Goal: Entertainment & Leisure: Consume media (video, audio)

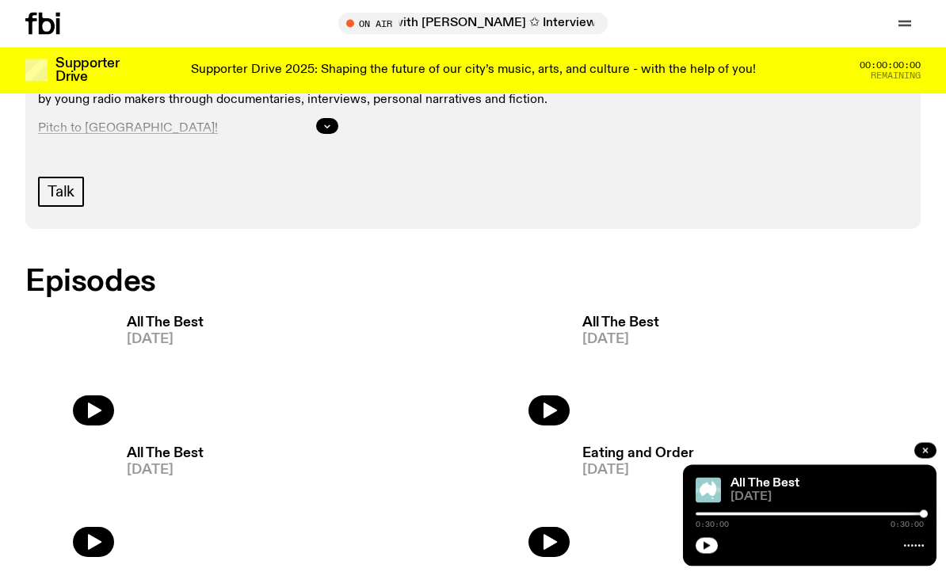
scroll to position [594, 0]
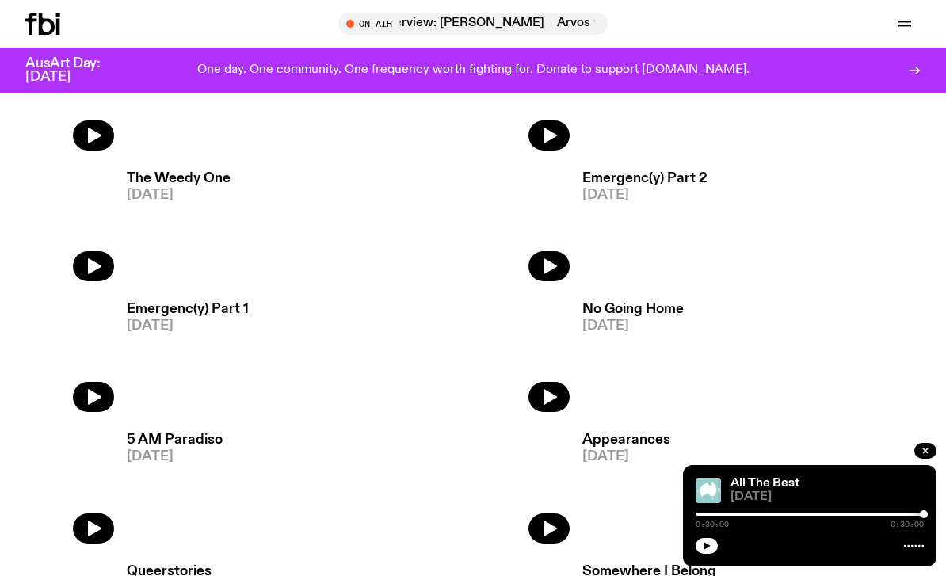
scroll to position [1537, 0]
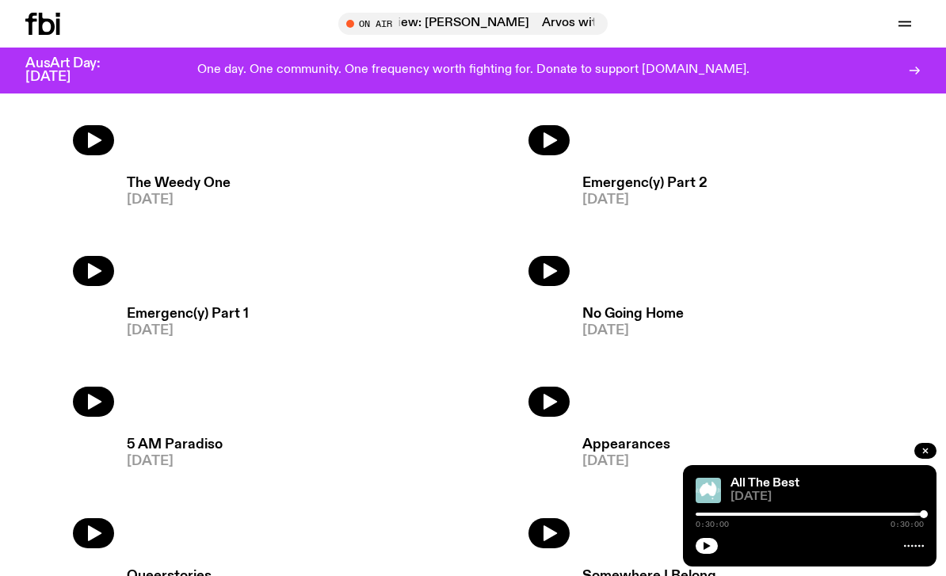
click at [663, 308] on h3 "No Going Home" at bounding box center [632, 313] width 101 height 13
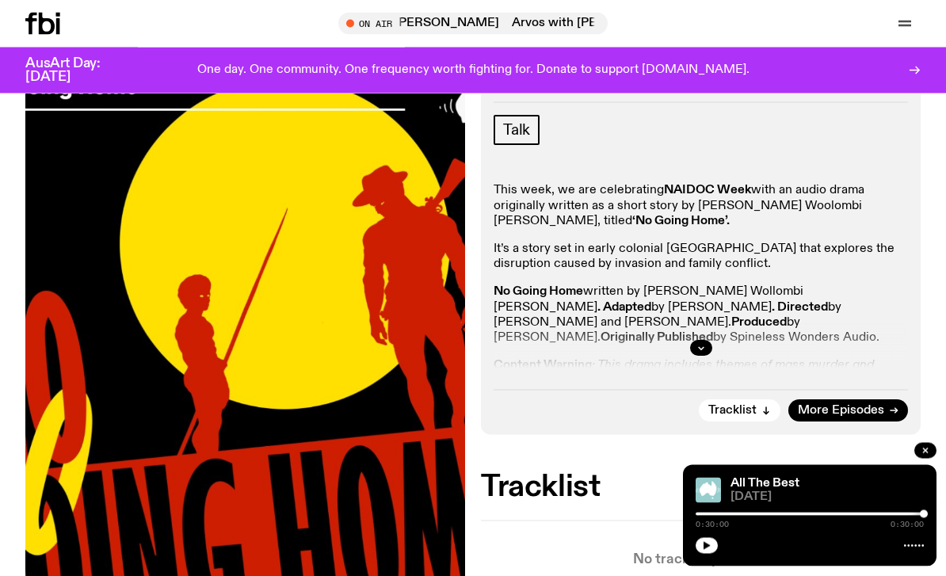
scroll to position [213, 0]
click at [700, 344] on icon "button" at bounding box center [702, 348] width 10 height 10
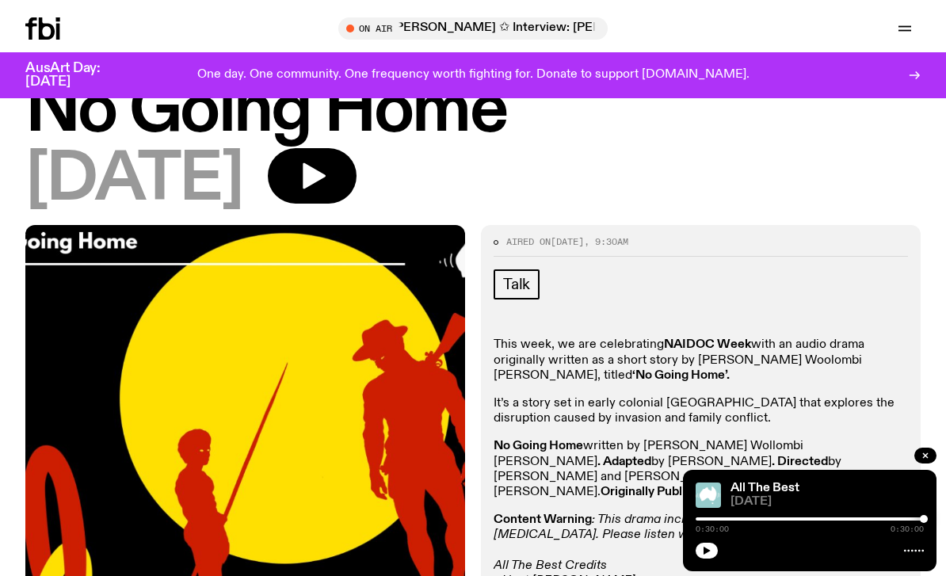
scroll to position [55, 0]
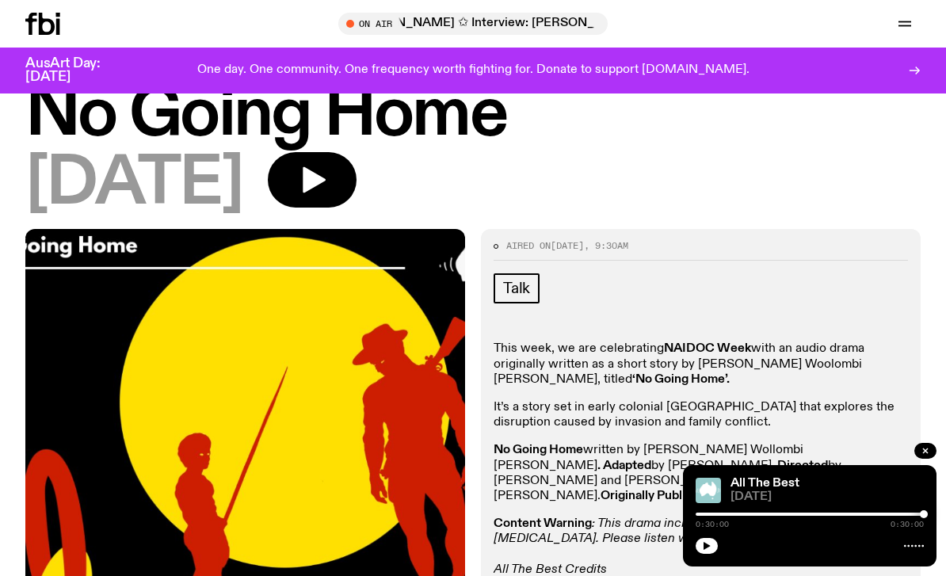
click at [326, 181] on icon "button" at bounding box center [314, 180] width 23 height 26
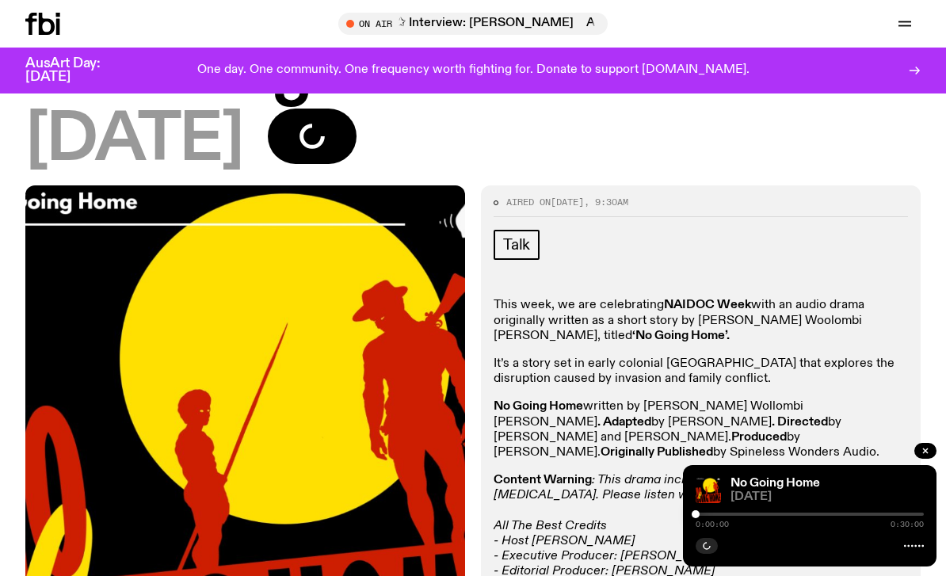
scroll to position [85, 0]
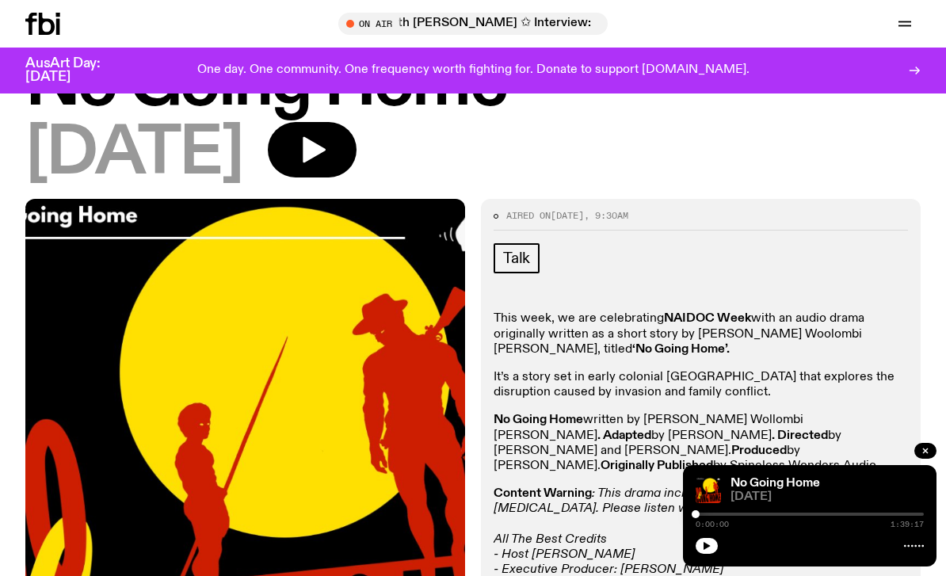
click at [707, 550] on icon "button" at bounding box center [707, 546] width 7 height 8
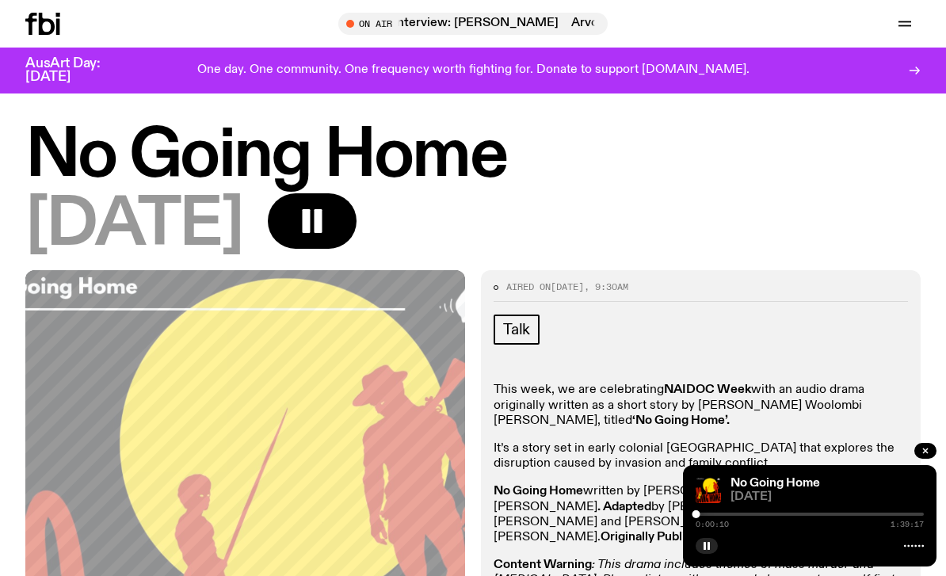
scroll to position [0, 0]
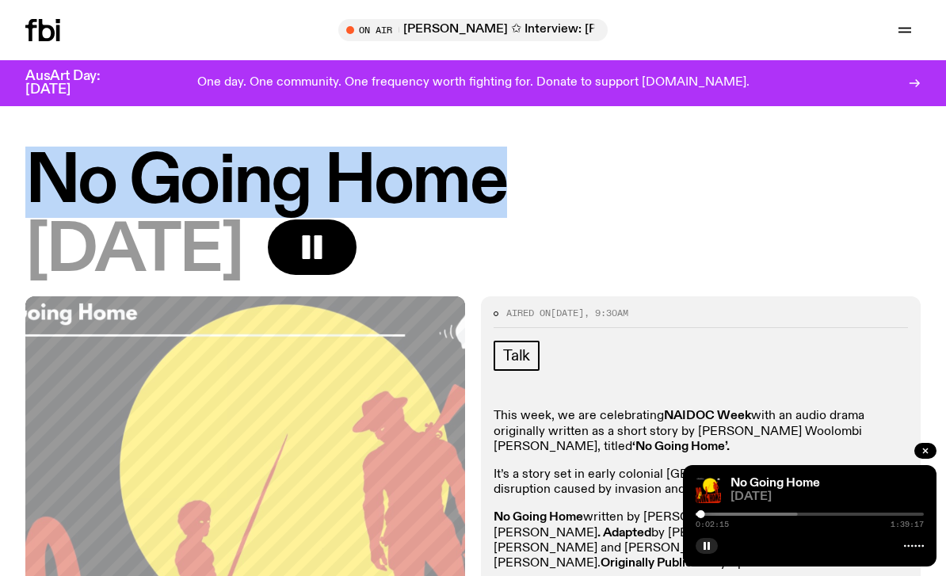
click at [711, 547] on icon "button" at bounding box center [707, 546] width 10 height 10
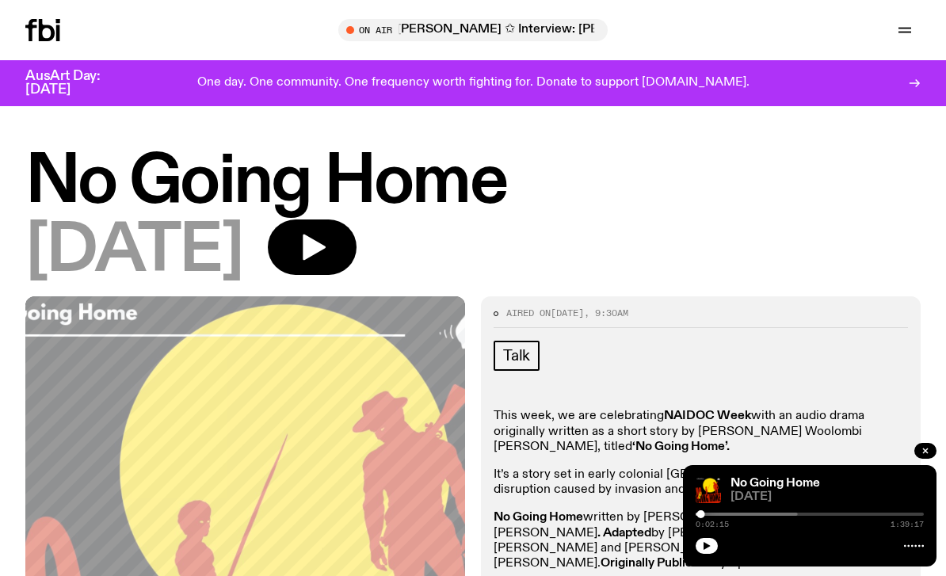
click at [709, 548] on icon "button" at bounding box center [707, 546] width 10 height 10
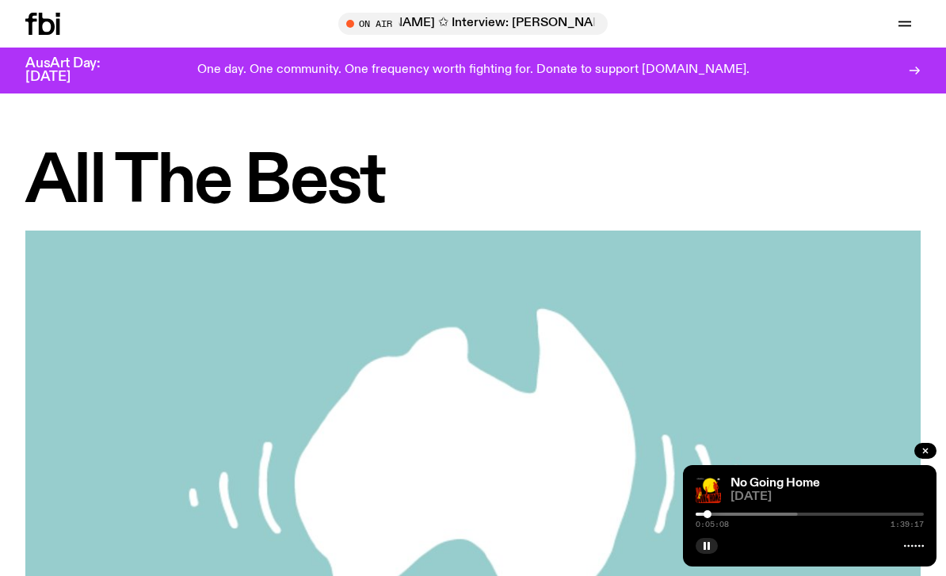
scroll to position [1537, 0]
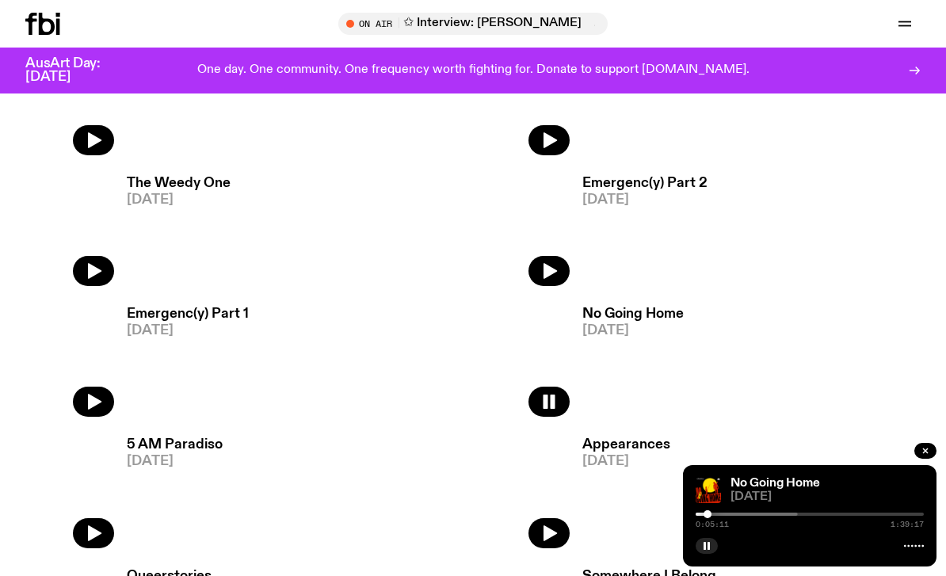
click at [157, 315] on h3 "Emergenc(y) Part 1" at bounding box center [188, 313] width 122 height 13
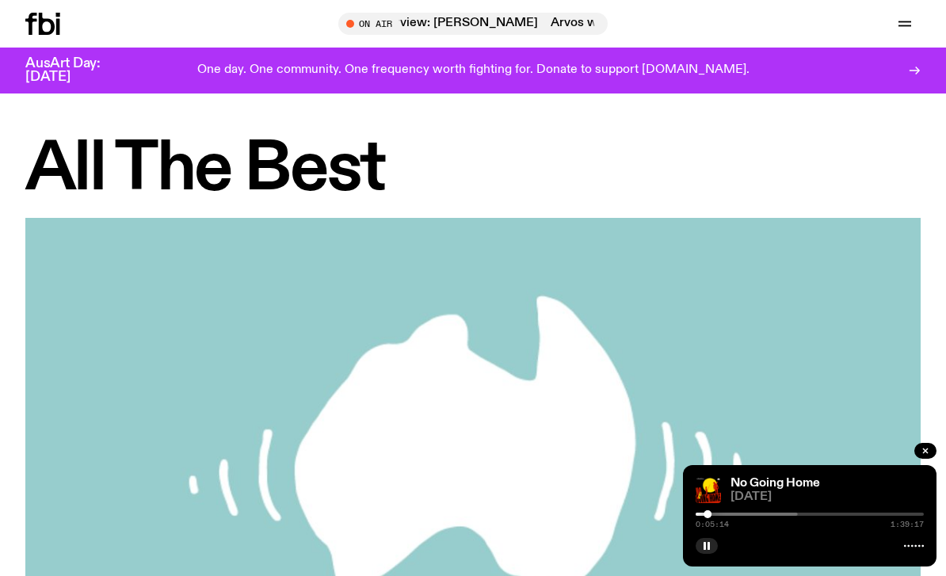
scroll to position [1537, 0]
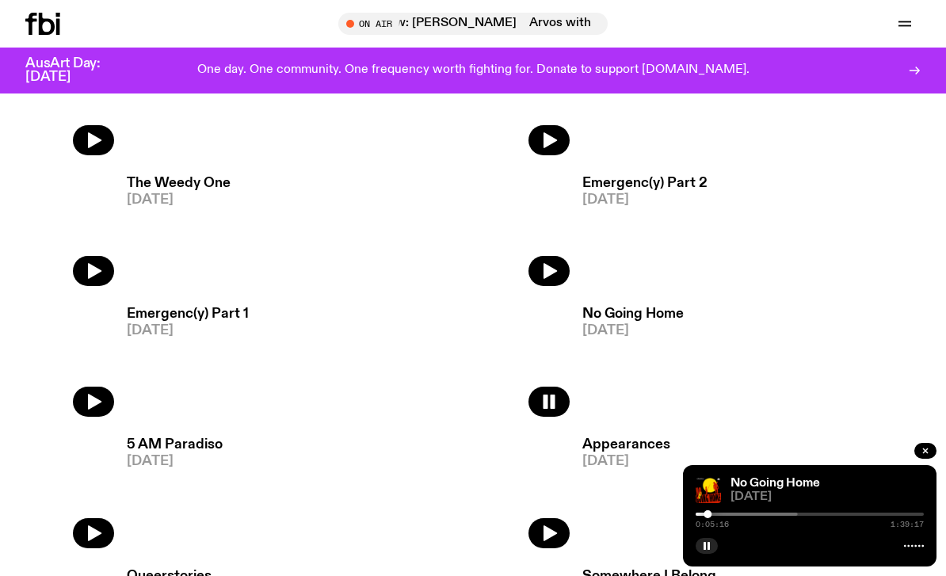
click at [552, 409] on rect "button" at bounding box center [553, 402] width 5 height 14
click at [929, 447] on button "button" at bounding box center [925, 451] width 22 height 16
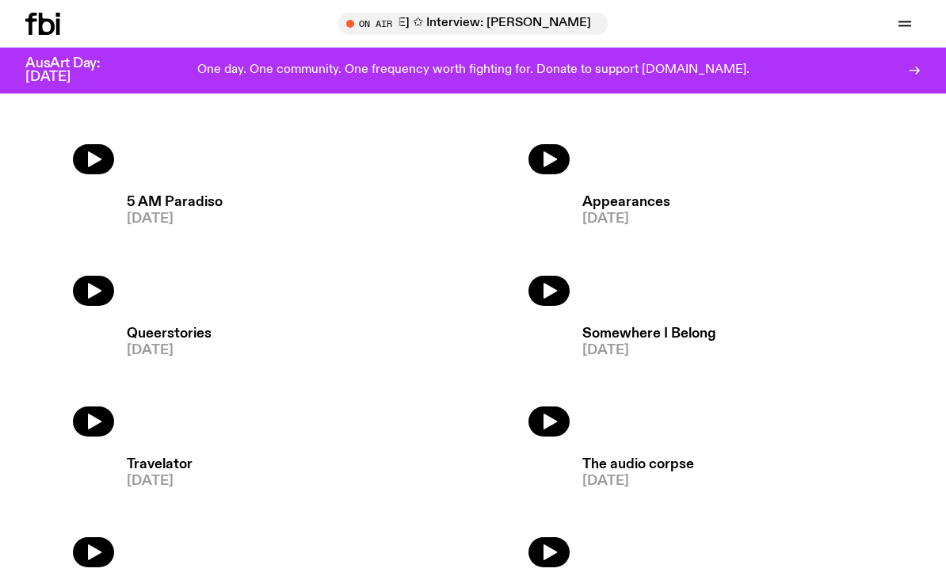
scroll to position [1748, 0]
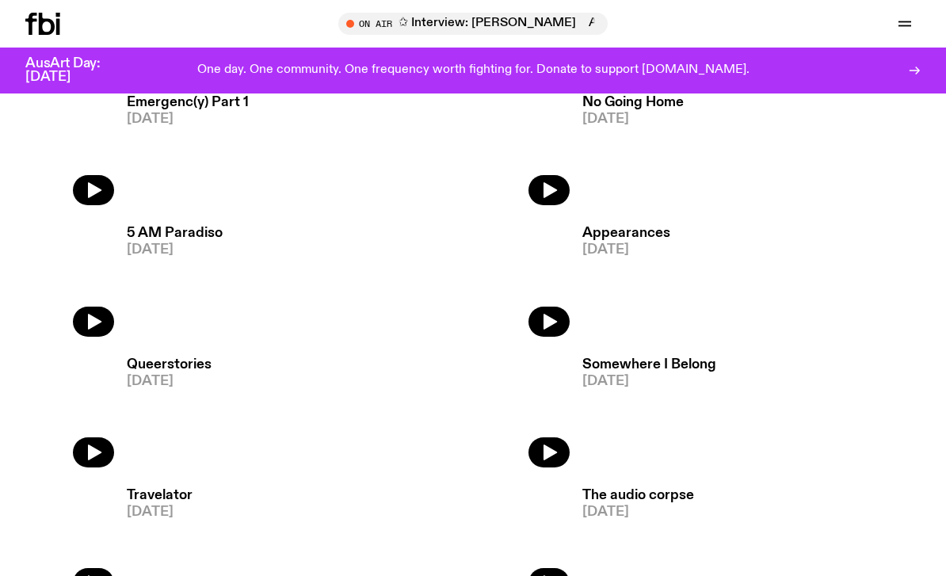
click at [565, 453] on button "button" at bounding box center [549, 452] width 41 height 30
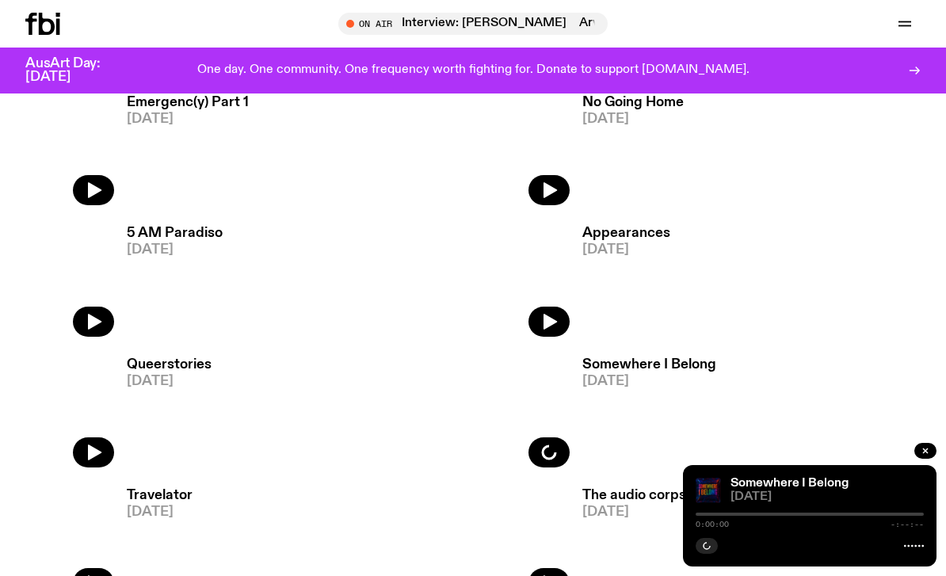
click at [83, 444] on button "button" at bounding box center [93, 452] width 41 height 30
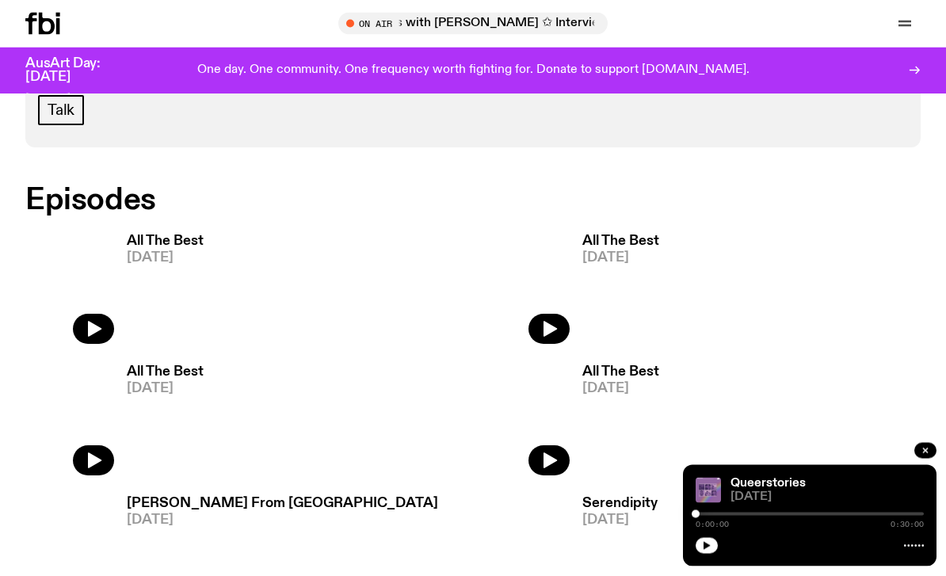
scroll to position [827, 0]
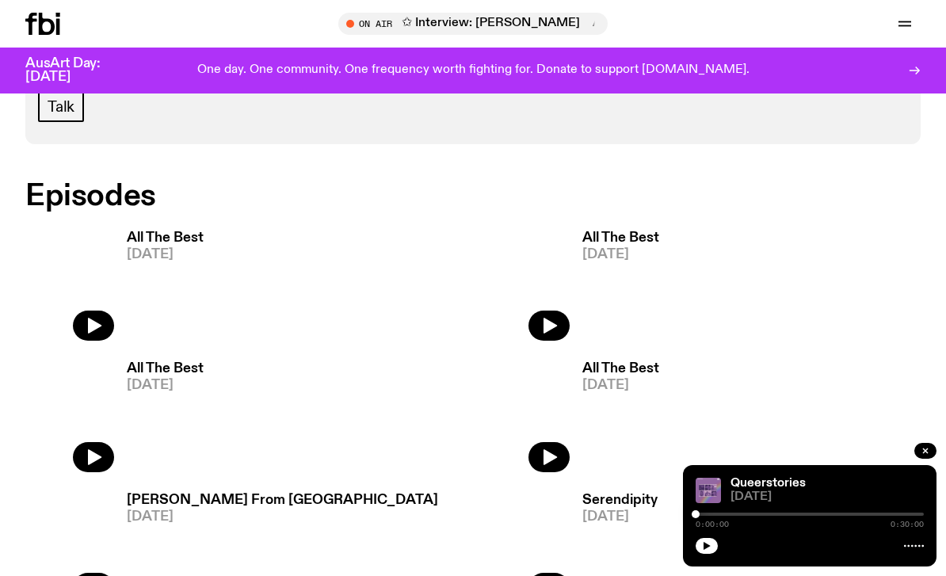
click at [709, 551] on icon "button" at bounding box center [707, 546] width 10 height 10
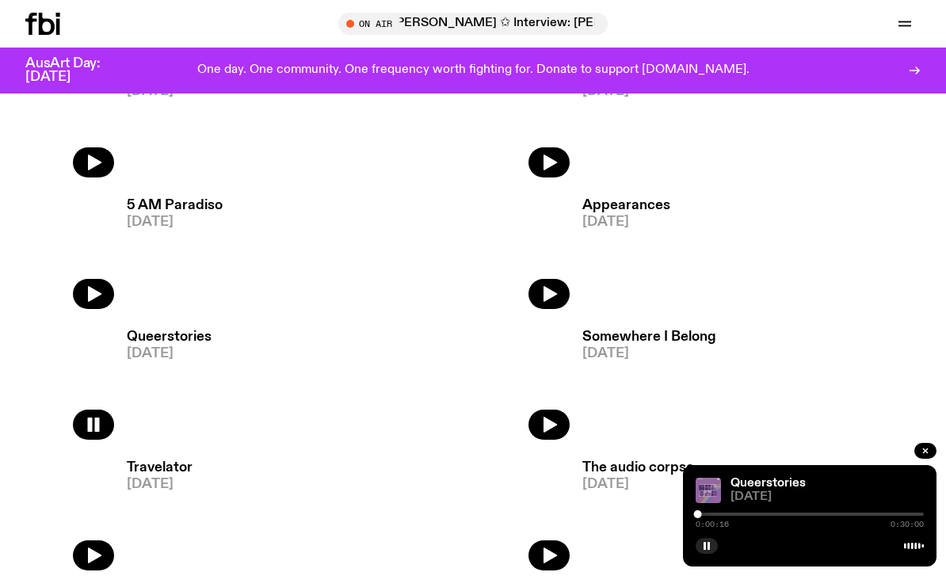
scroll to position [1775, 0]
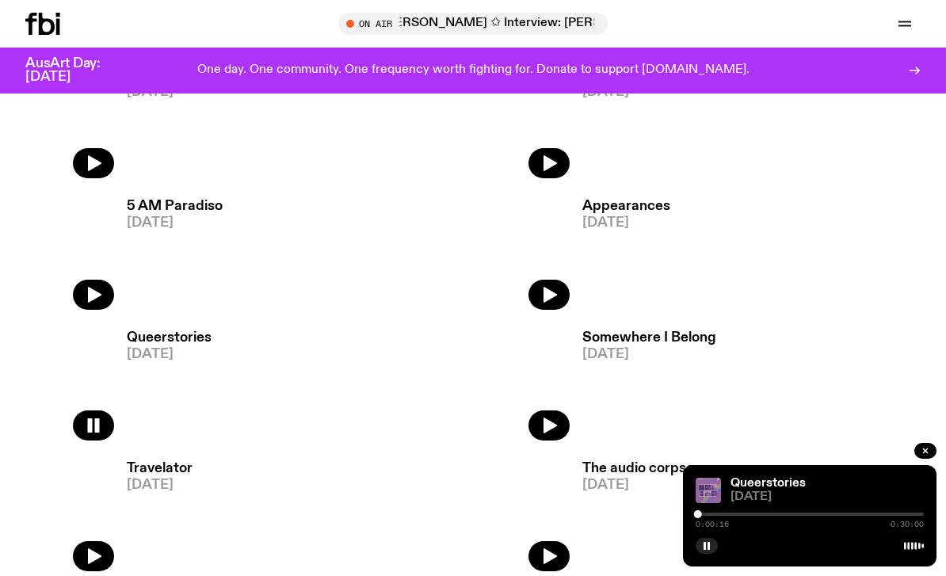
click at [551, 285] on button "button" at bounding box center [549, 295] width 41 height 30
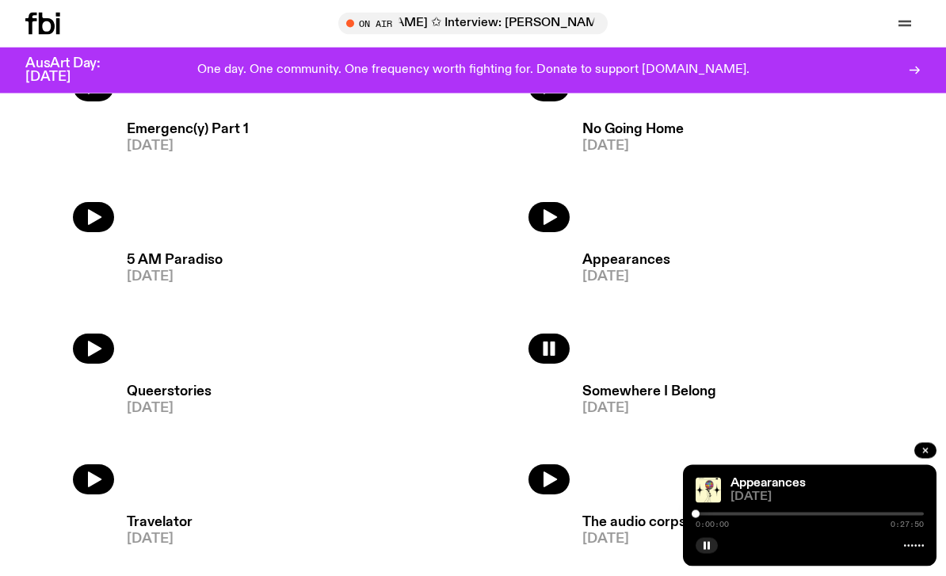
scroll to position [1705, 0]
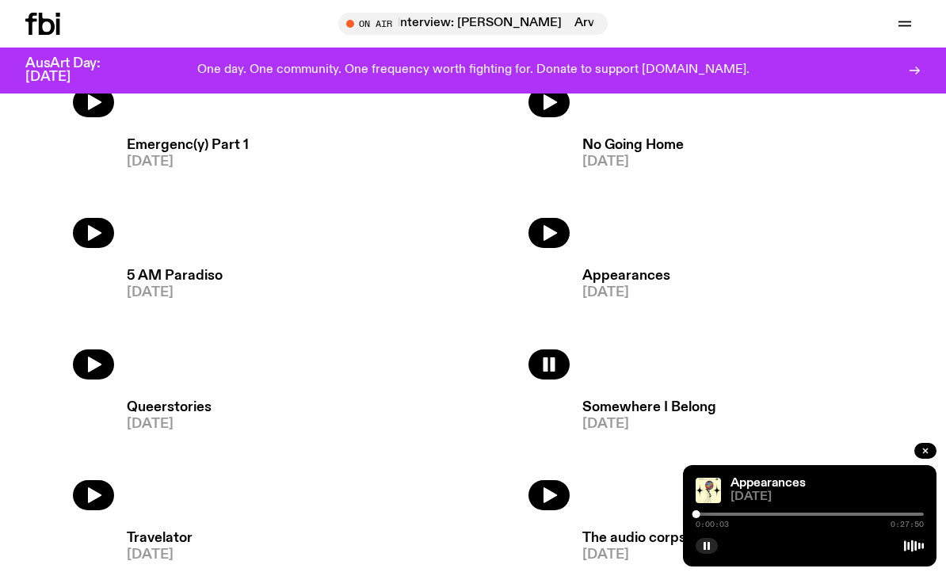
click at [102, 502] on icon "button" at bounding box center [93, 495] width 19 height 19
click at [895, 516] on div at bounding box center [810, 514] width 228 height 3
click at [909, 516] on div at bounding box center [810, 514] width 228 height 3
click at [554, 366] on icon "button" at bounding box center [550, 365] width 13 height 16
click at [911, 516] on div at bounding box center [810, 514] width 228 height 3
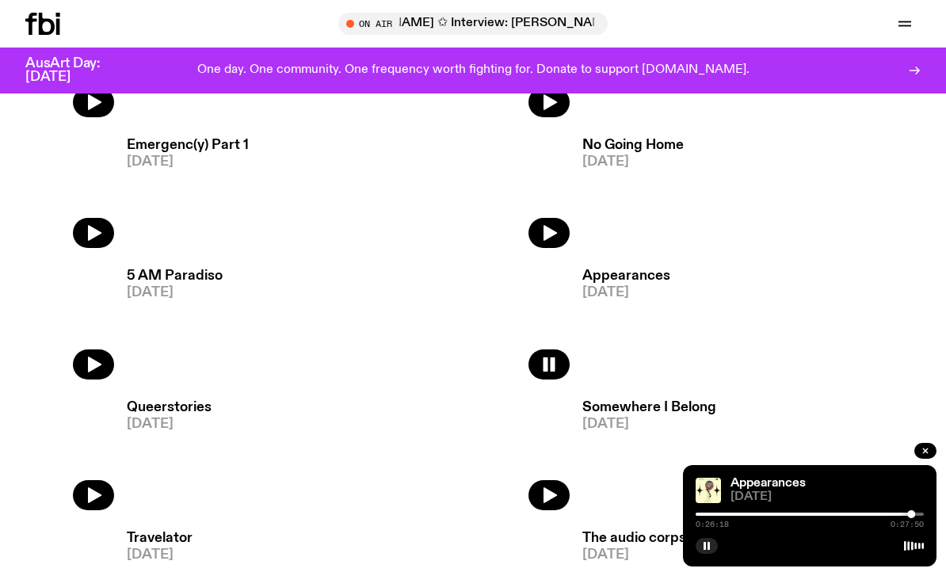
click at [82, 366] on button "button" at bounding box center [93, 364] width 41 height 30
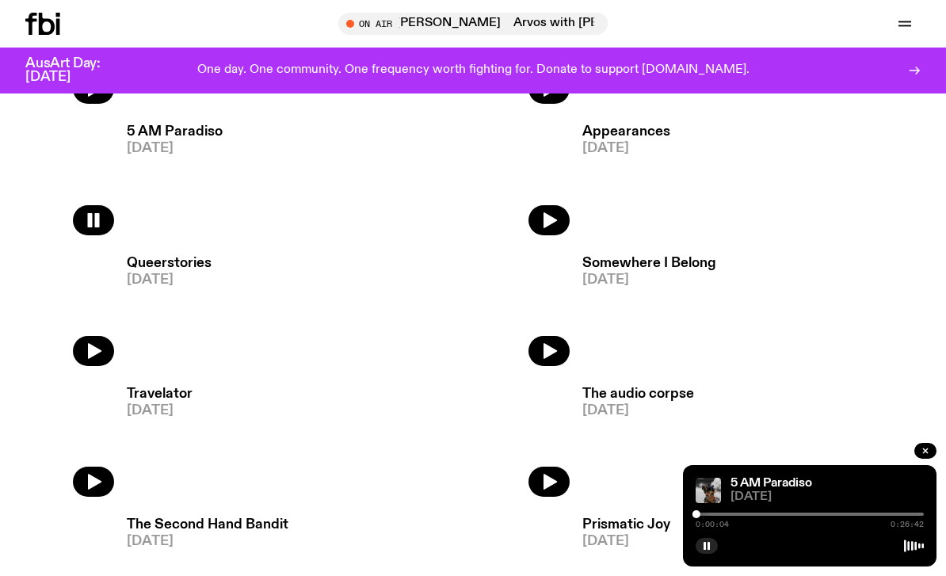
scroll to position [1836, 0]
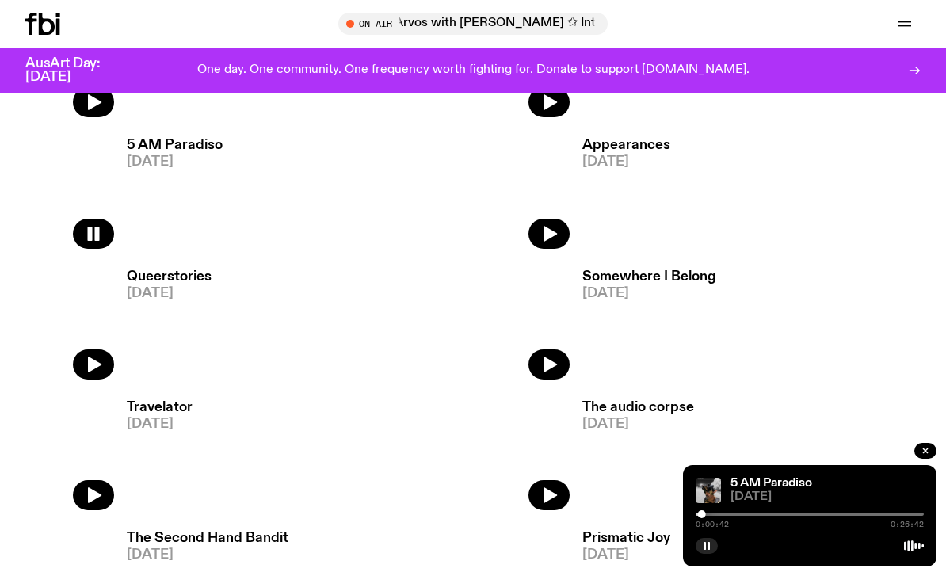
click at [899, 510] on div "0:00:42 0:26:42" at bounding box center [810, 519] width 228 height 19
click at [907, 514] on div at bounding box center [810, 514] width 228 height 3
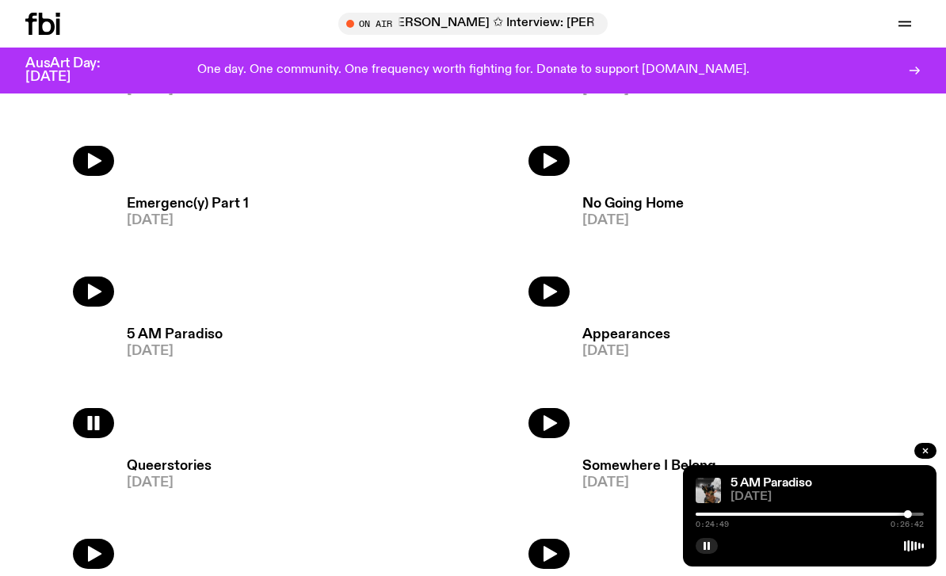
scroll to position [1657, 0]
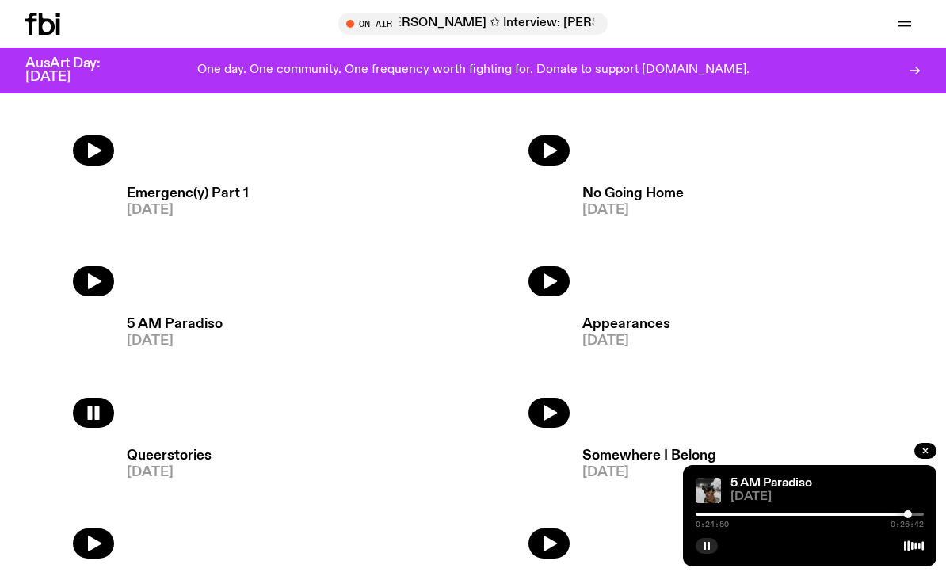
click at [549, 288] on icon "button" at bounding box center [549, 281] width 19 height 19
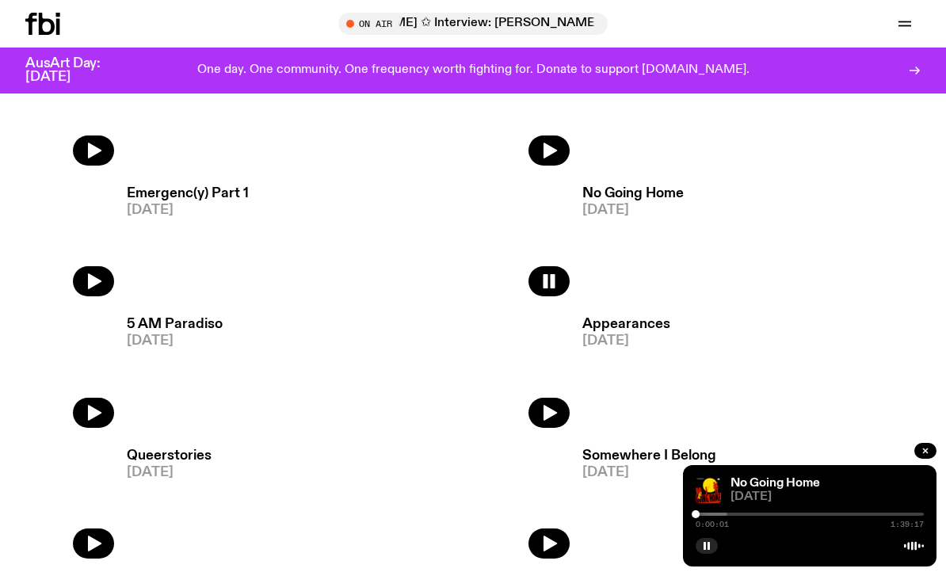
click at [910, 558] on div "No Going Home 06.07.25 0:00:01 1:39:17" at bounding box center [810, 515] width 254 height 101
click at [899, 516] on div at bounding box center [810, 514] width 228 height 3
click at [921, 516] on div at bounding box center [810, 514] width 228 height 3
click at [103, 281] on button "button" at bounding box center [93, 281] width 41 height 30
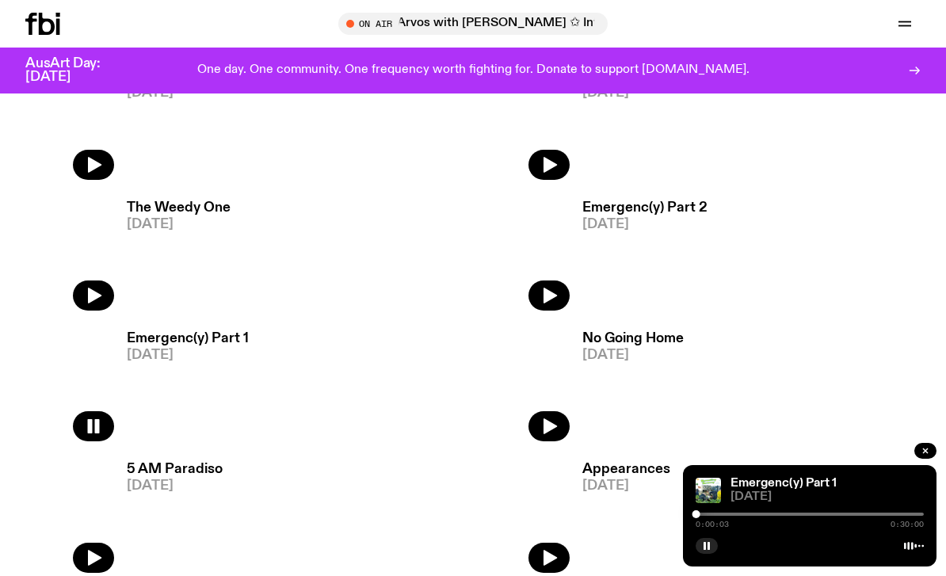
scroll to position [1513, 0]
click at [545, 304] on icon "button" at bounding box center [549, 294] width 19 height 19
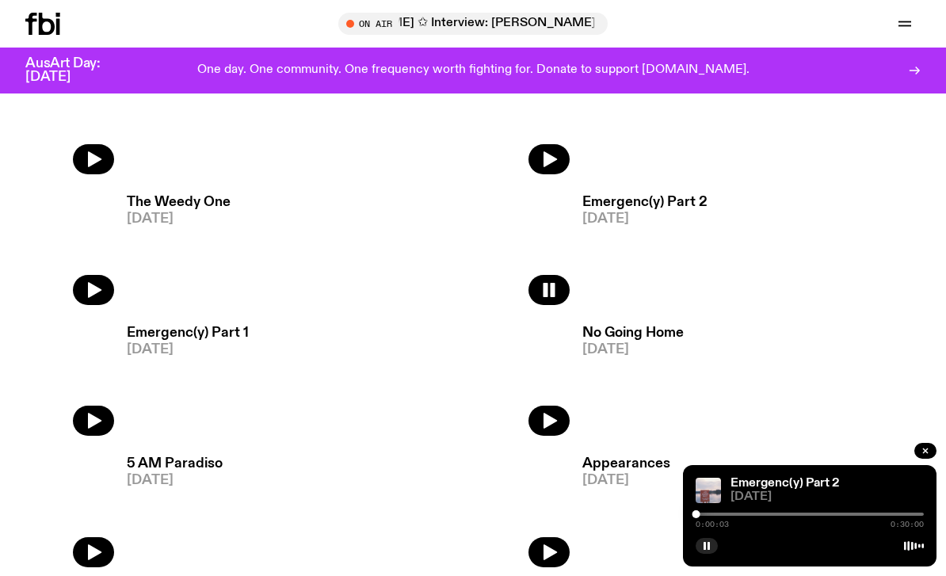
scroll to position [1514, 0]
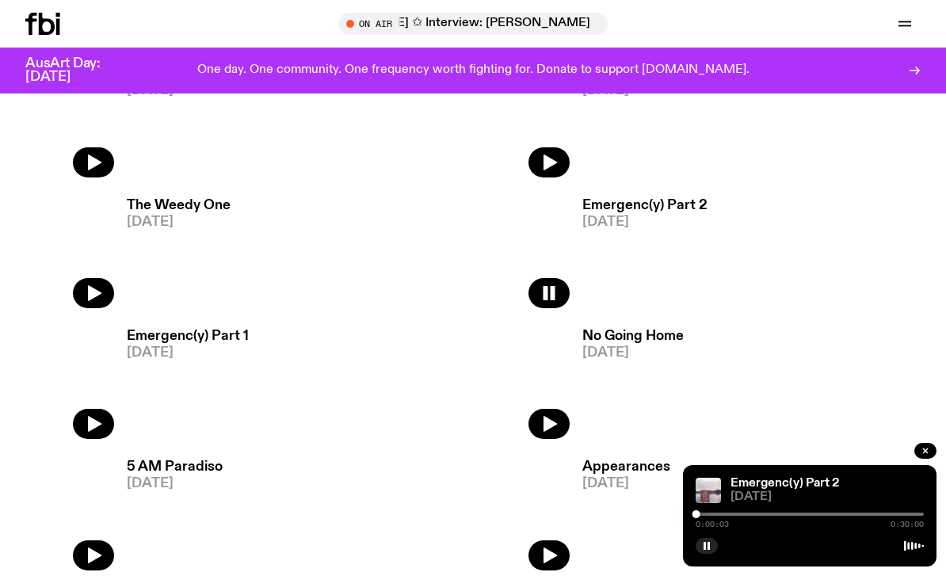
click at [91, 431] on icon "button" at bounding box center [94, 425] width 13 height 16
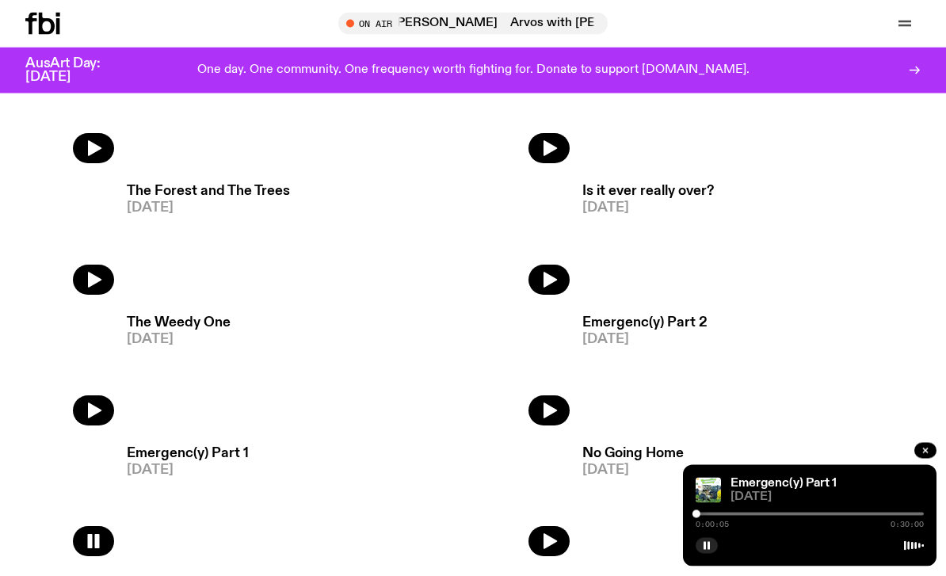
scroll to position [1396, 0]
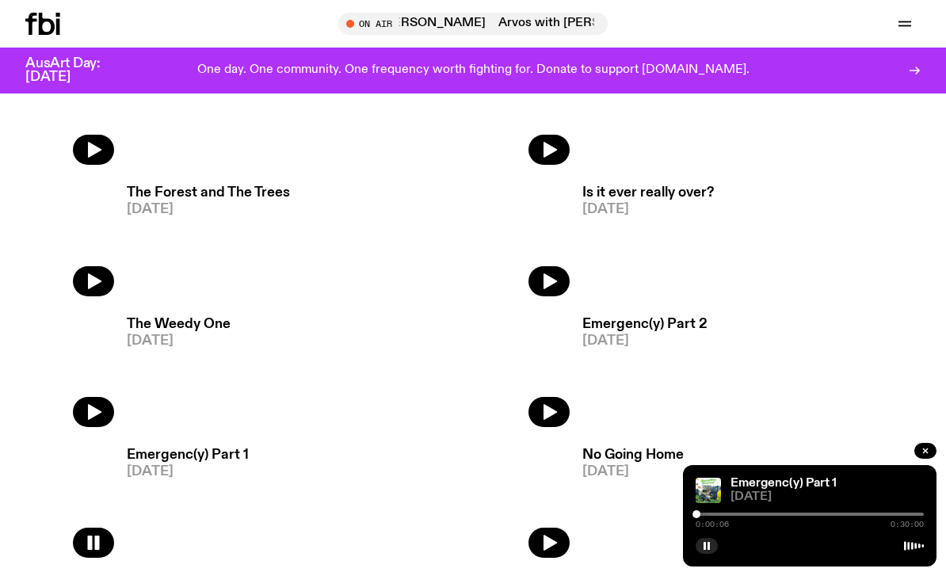
click at [715, 554] on button "button" at bounding box center [707, 546] width 22 height 16
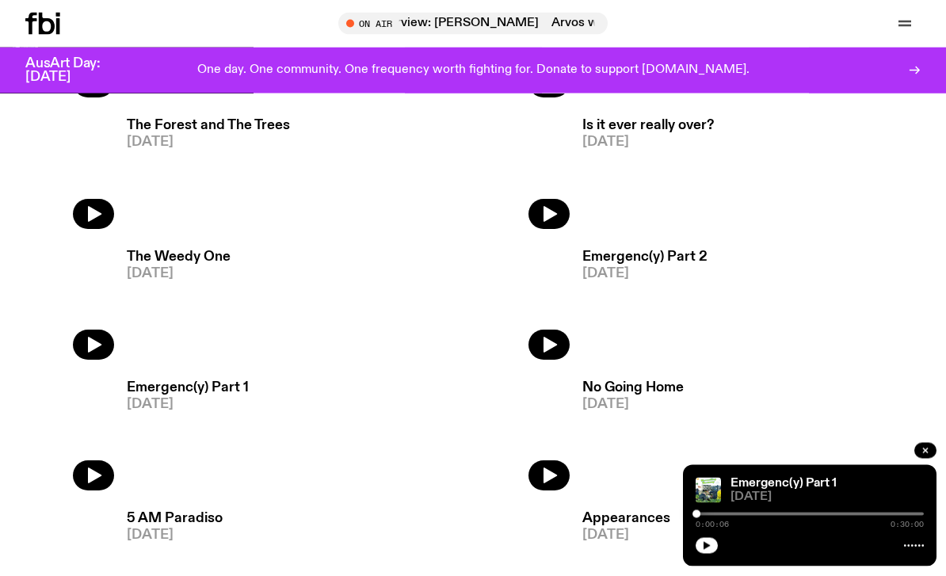
scroll to position [1461, 0]
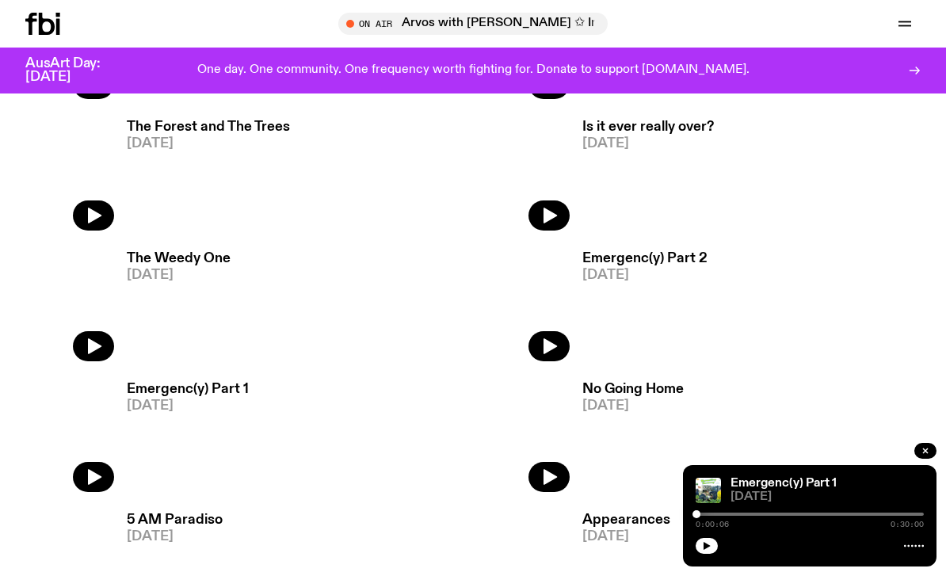
click at [82, 357] on button "button" at bounding box center [93, 346] width 41 height 30
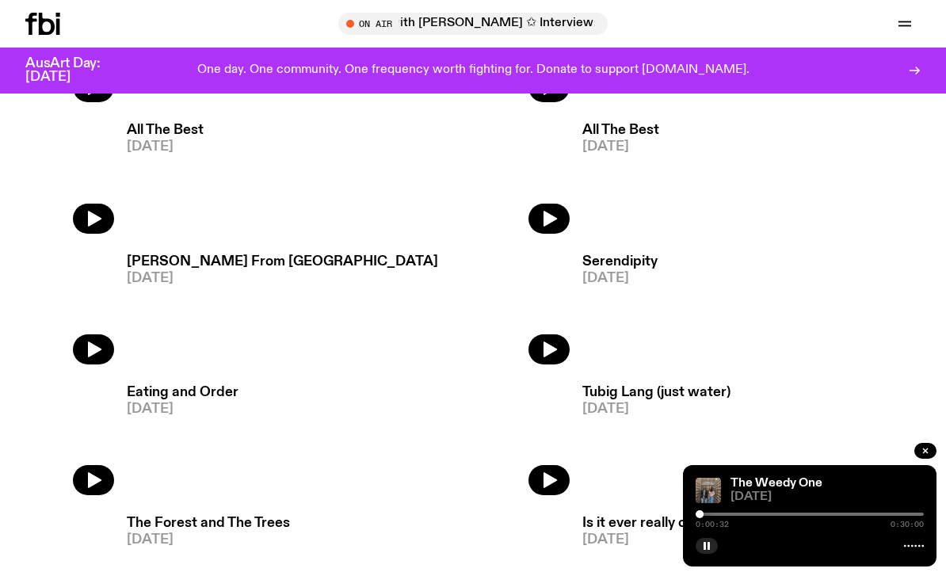
scroll to position [1060, 0]
